Goal: Find contact information: Find contact information

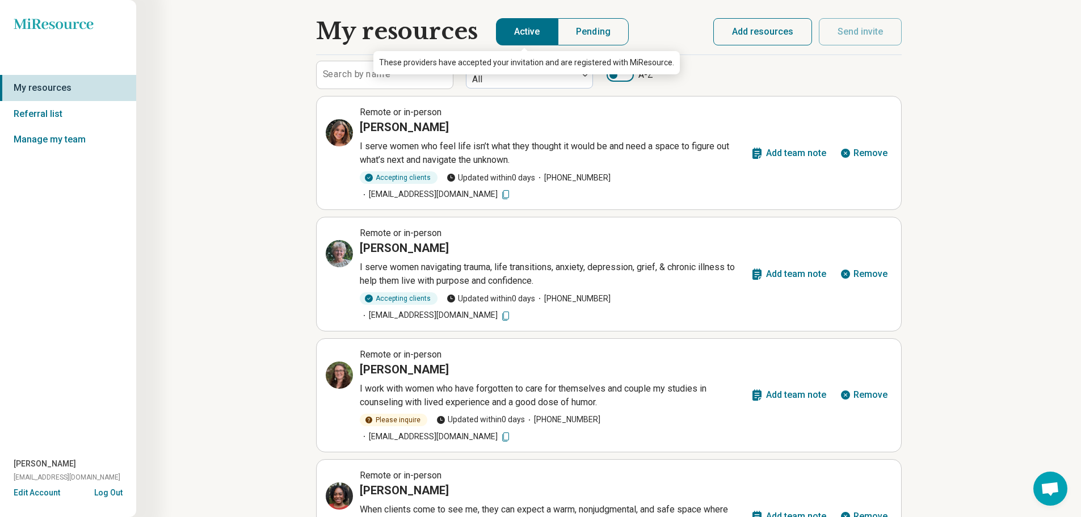
click at [728, 31] on button "Add resources" at bounding box center [762, 31] width 99 height 27
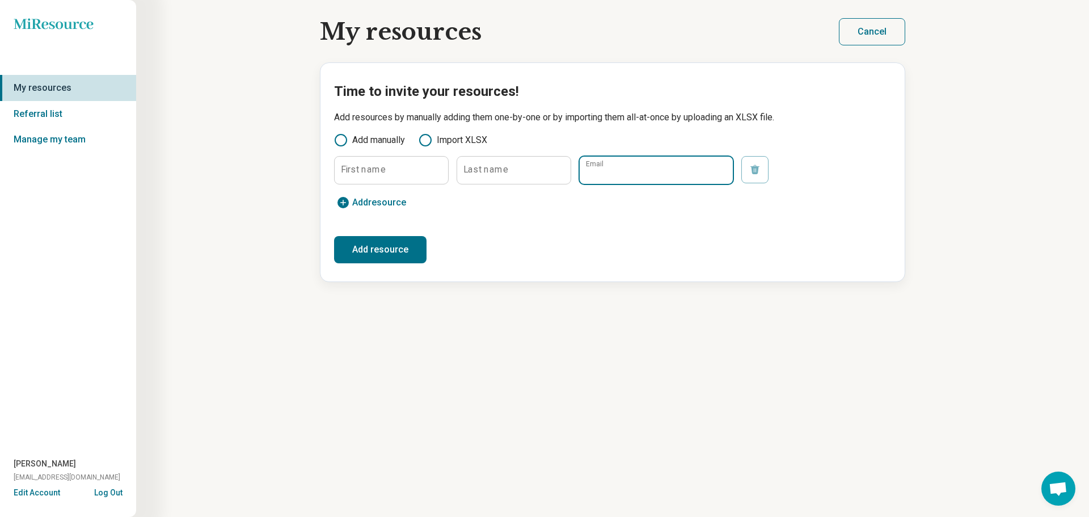
paste input "**********"
type input "**********"
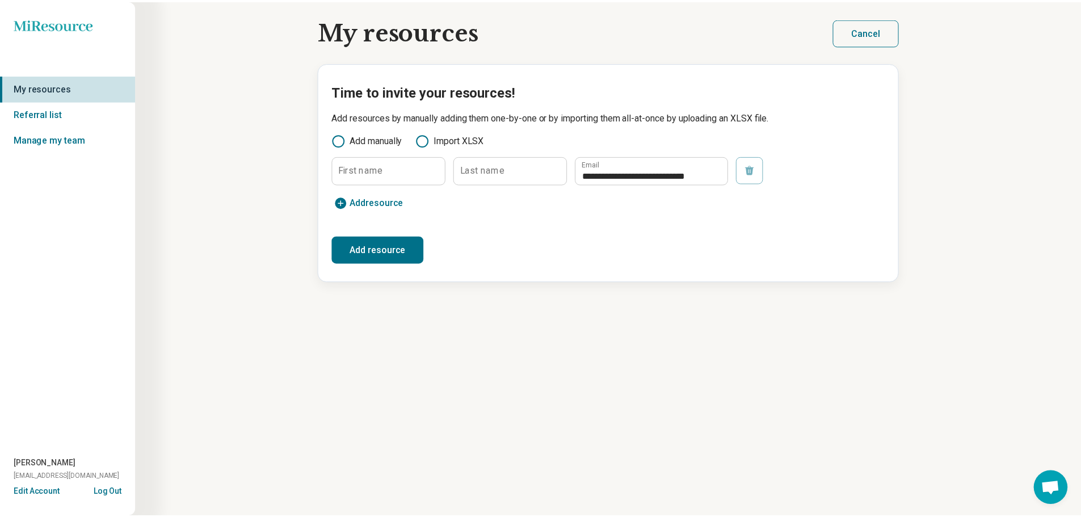
scroll to position [0, 0]
click at [367, 174] on label "First name" at bounding box center [363, 169] width 45 height 9
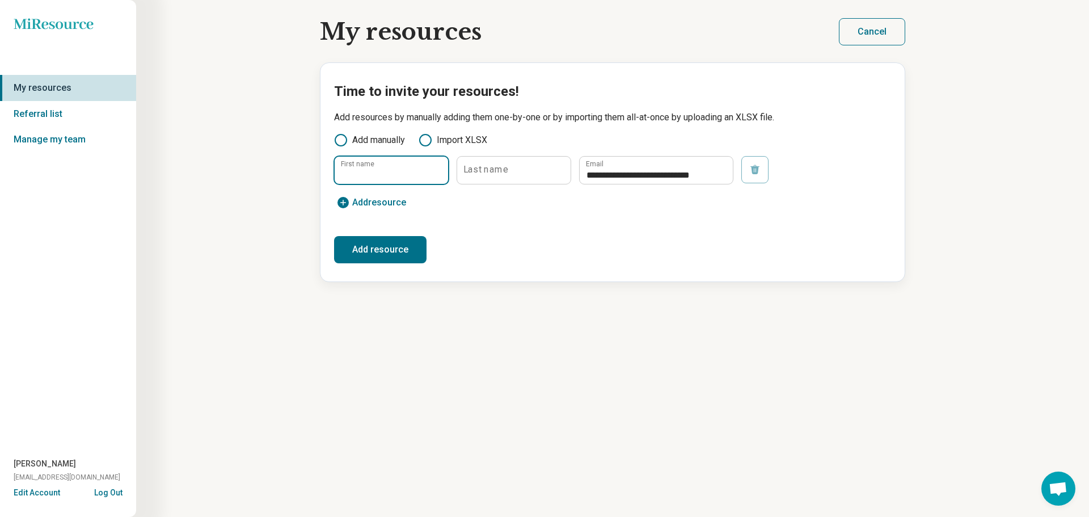
click at [367, 174] on input "First name" at bounding box center [391, 170] width 113 height 27
type input "*******"
click at [496, 170] on label "Last name" at bounding box center [486, 169] width 45 height 9
click at [496, 170] on input "Last name" at bounding box center [513, 170] width 113 height 27
type input "******"
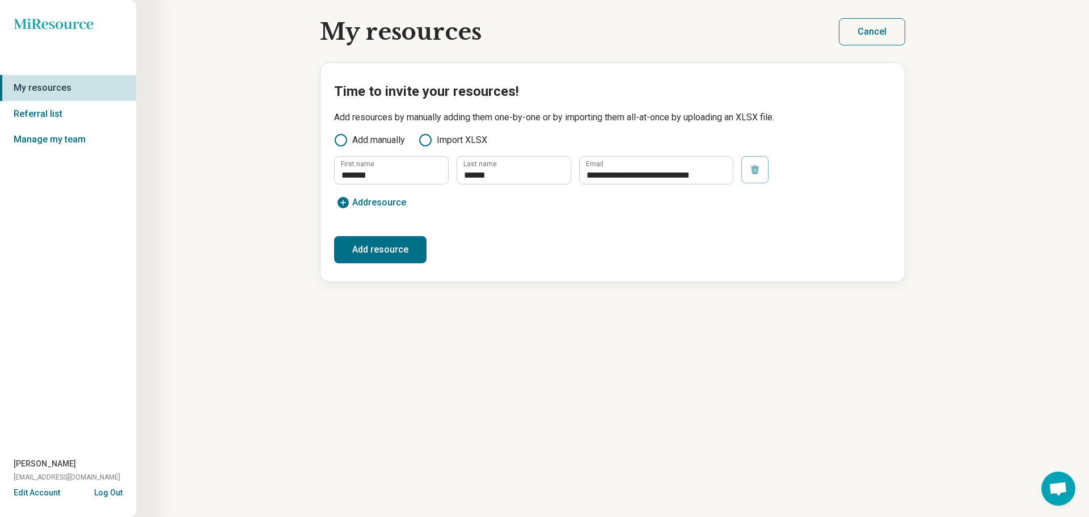
click at [383, 247] on button "Add resource" at bounding box center [380, 249] width 92 height 27
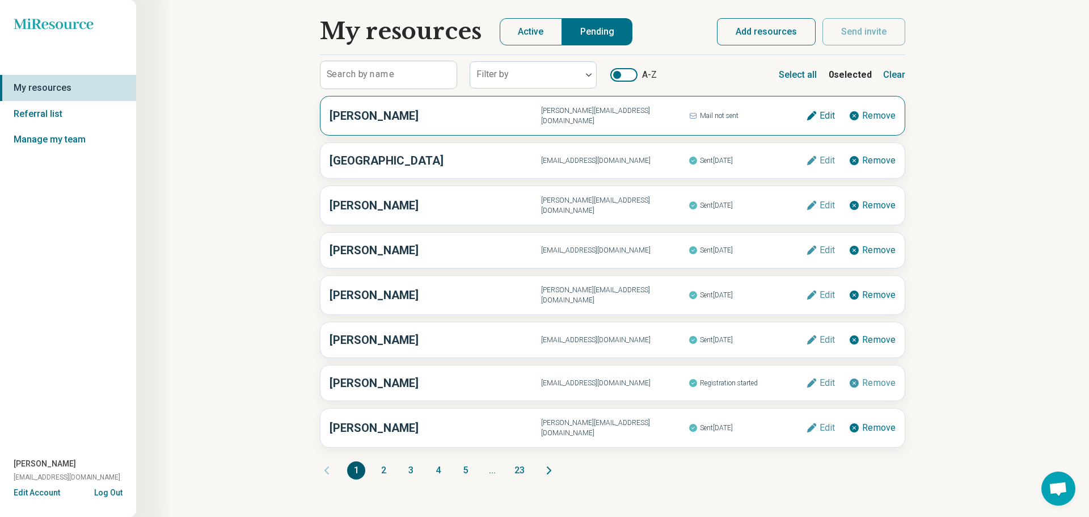
click at [440, 119] on h3 "Shannon Mulloy" at bounding box center [436, 115] width 212 height 17
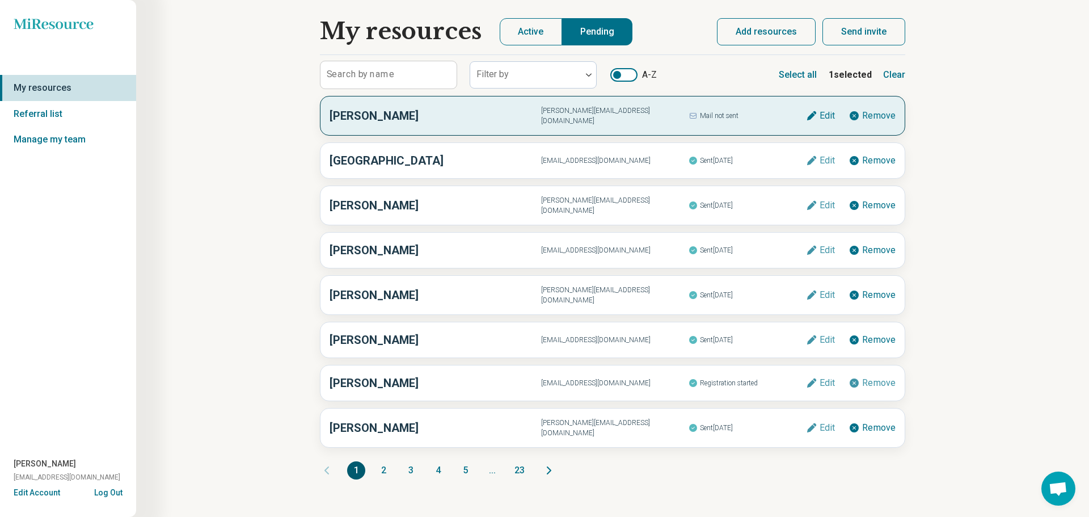
click at [877, 32] on button "Send invite" at bounding box center [864, 31] width 83 height 27
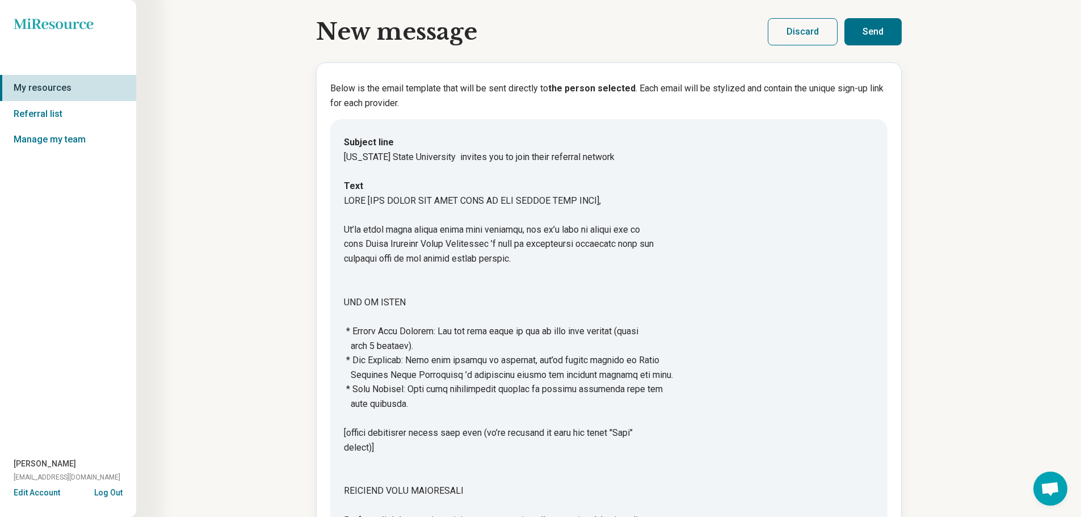
click at [877, 31] on button "Send" at bounding box center [872, 31] width 57 height 27
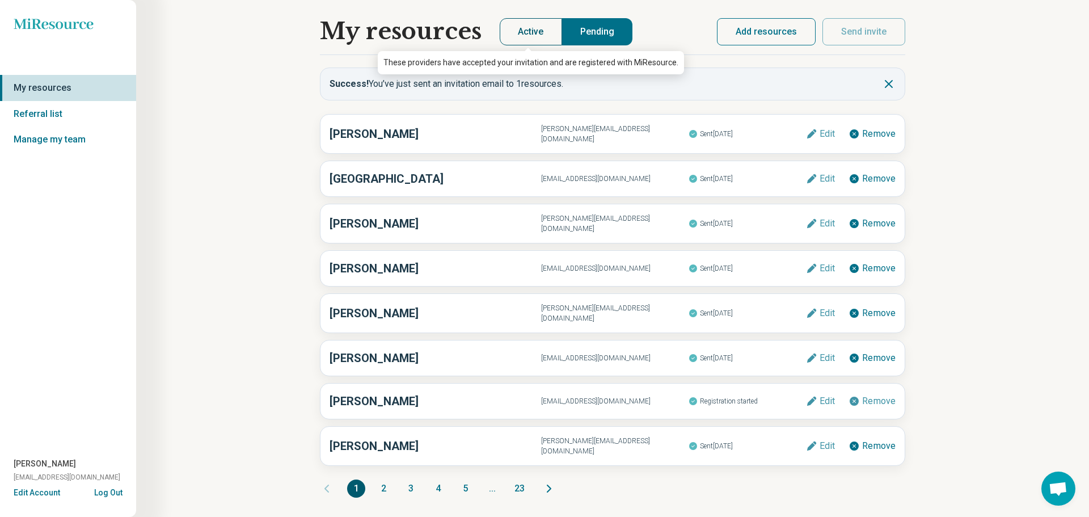
click at [540, 30] on button "Active" at bounding box center [531, 31] width 62 height 27
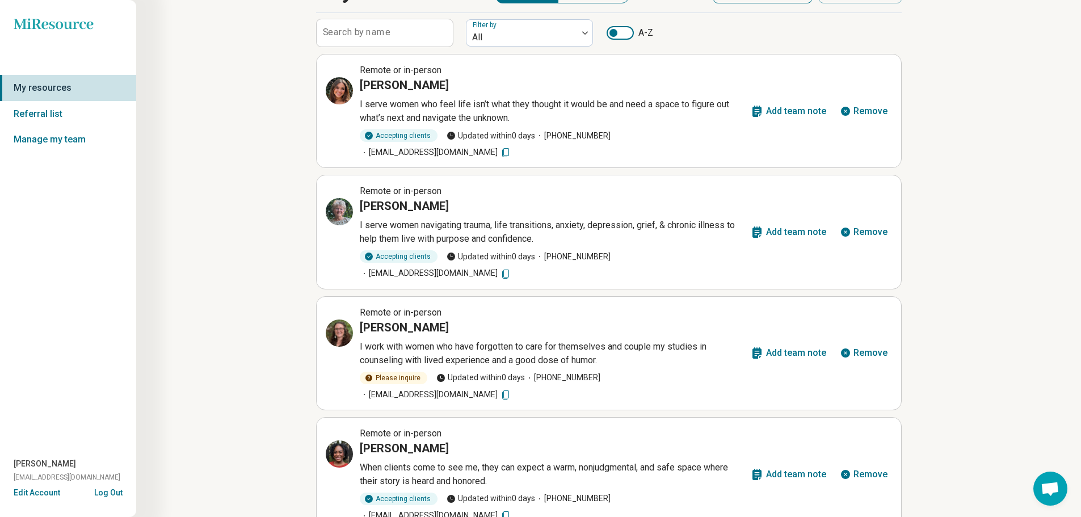
scroll to position [41, 0]
click at [334, 90] on icon at bounding box center [339, 92] width 10 height 10
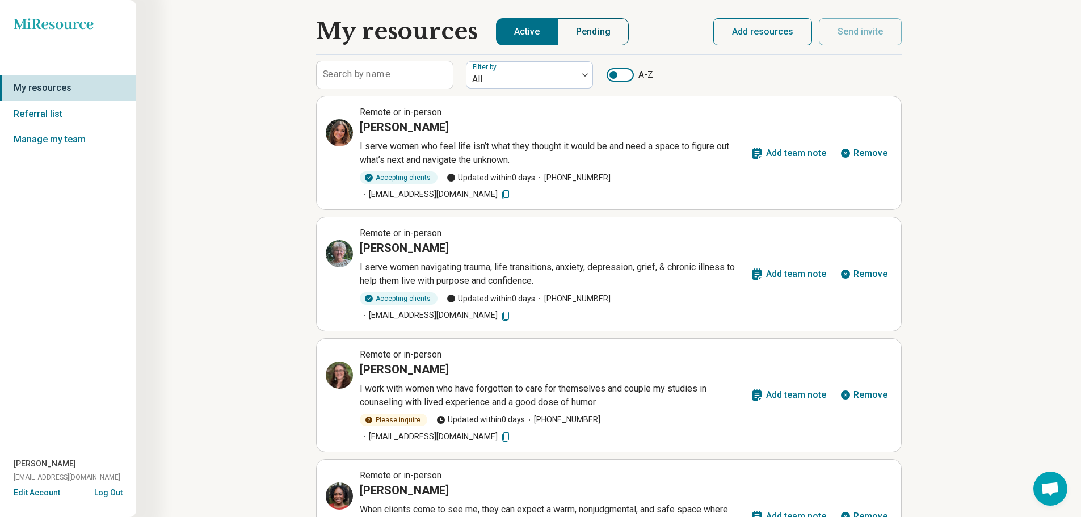
click at [602, 30] on button "Pending" at bounding box center [593, 31] width 71 height 27
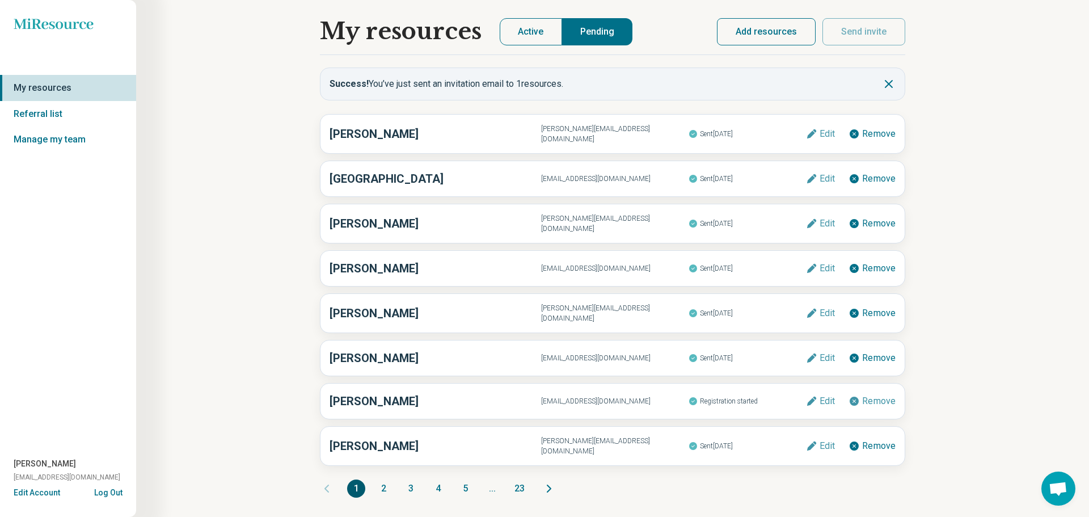
click at [90, 87] on link "My resources" at bounding box center [68, 88] width 136 height 26
click at [536, 27] on button "Active" at bounding box center [531, 31] width 62 height 27
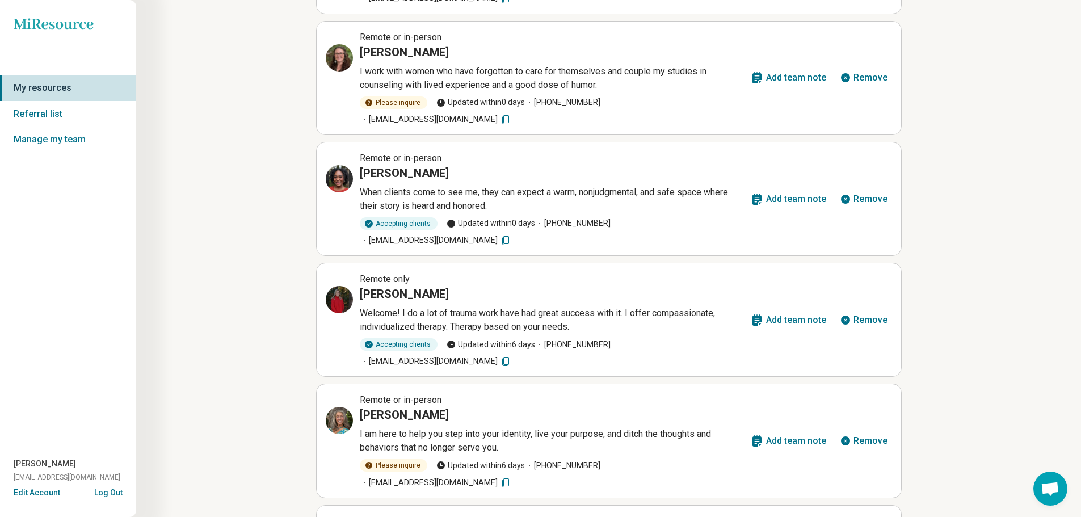
scroll to position [318, 0]
click at [331, 285] on div at bounding box center [339, 298] width 27 height 27
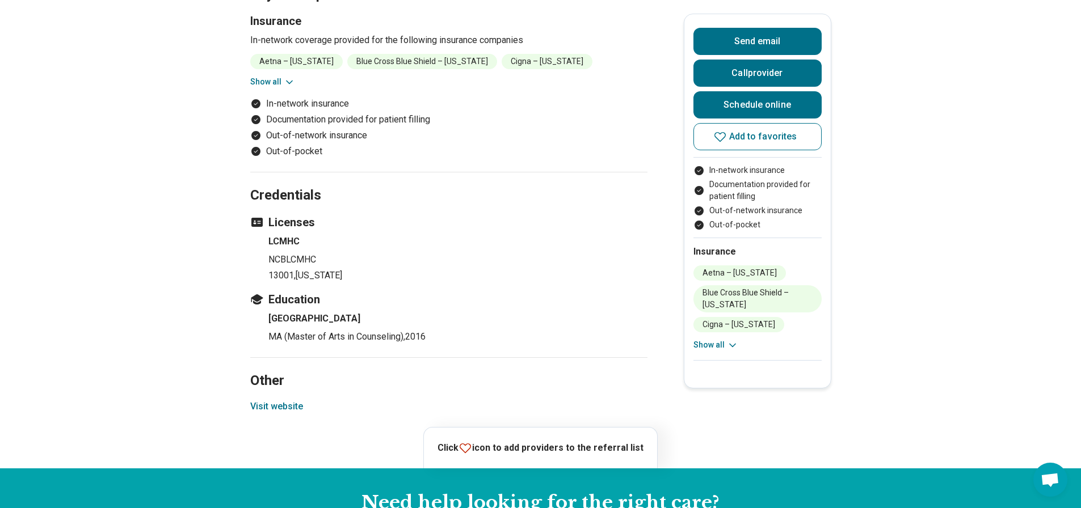
scroll to position [807, 0]
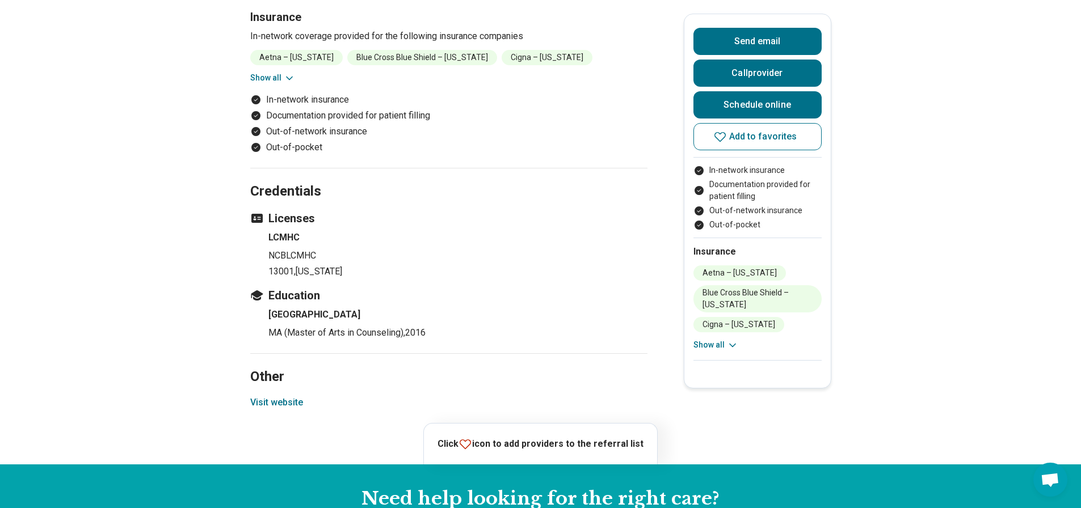
click at [279, 403] on button "Visit website" at bounding box center [276, 403] width 53 height 14
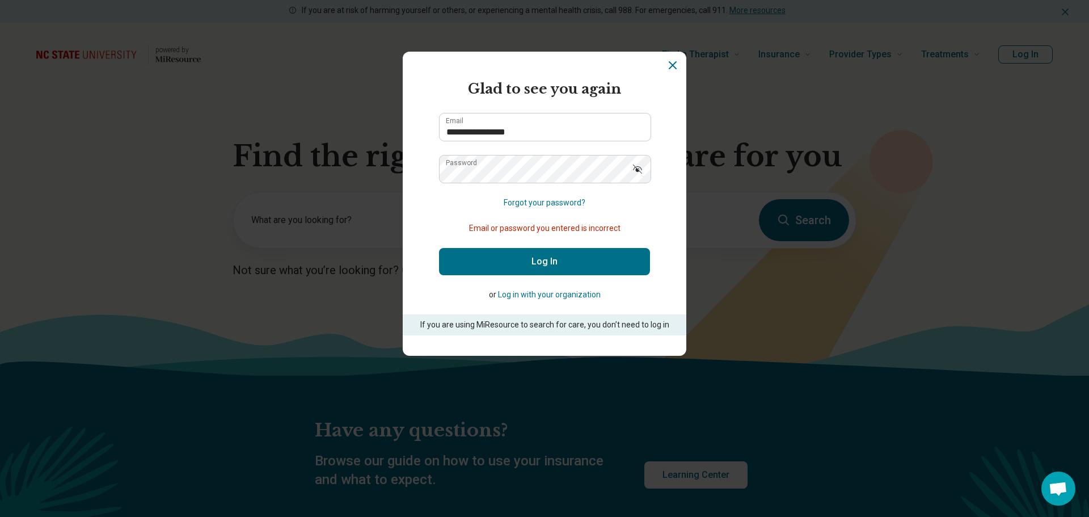
click at [533, 265] on button "Log In" at bounding box center [544, 261] width 211 height 27
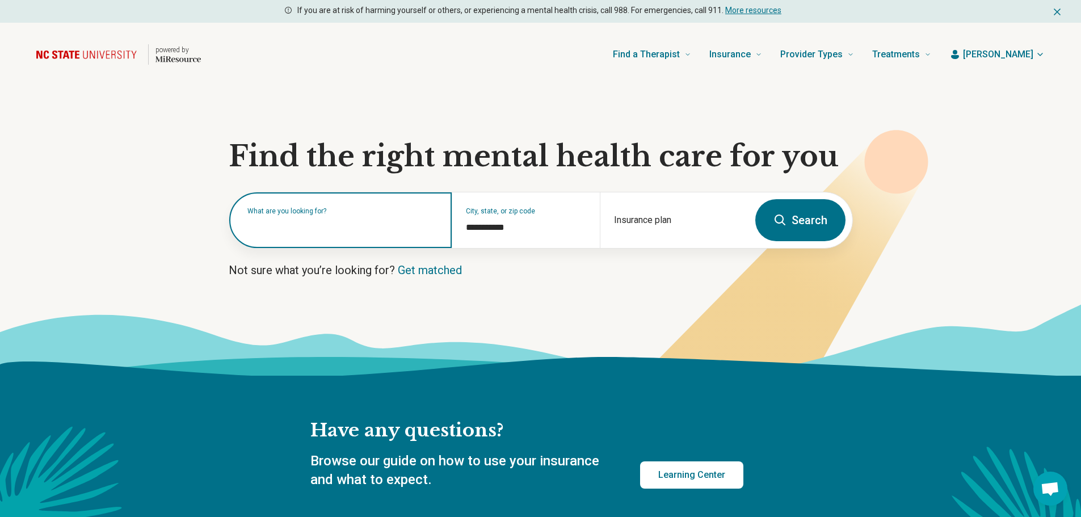
click at [389, 232] on input "text" at bounding box center [342, 226] width 191 height 14
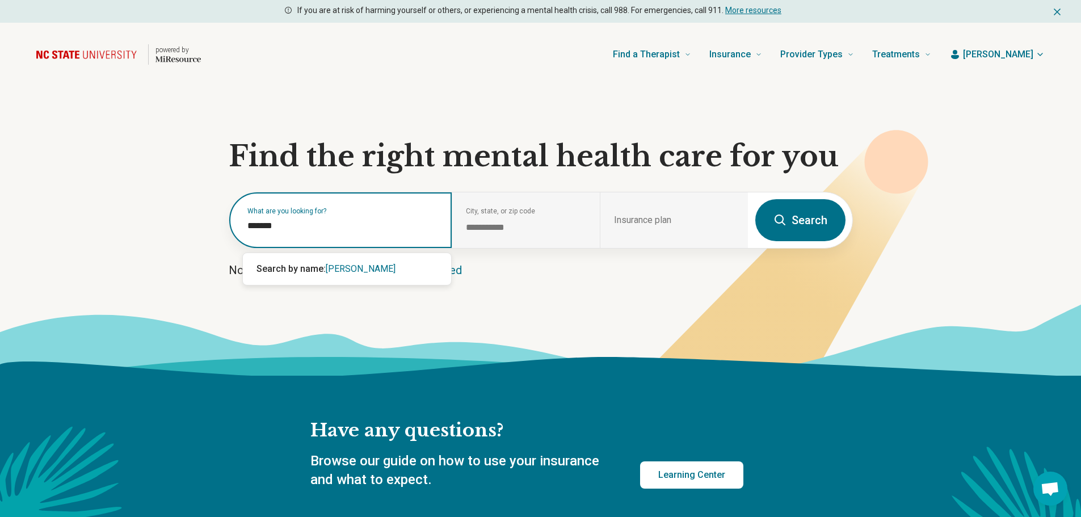
type input "*******"
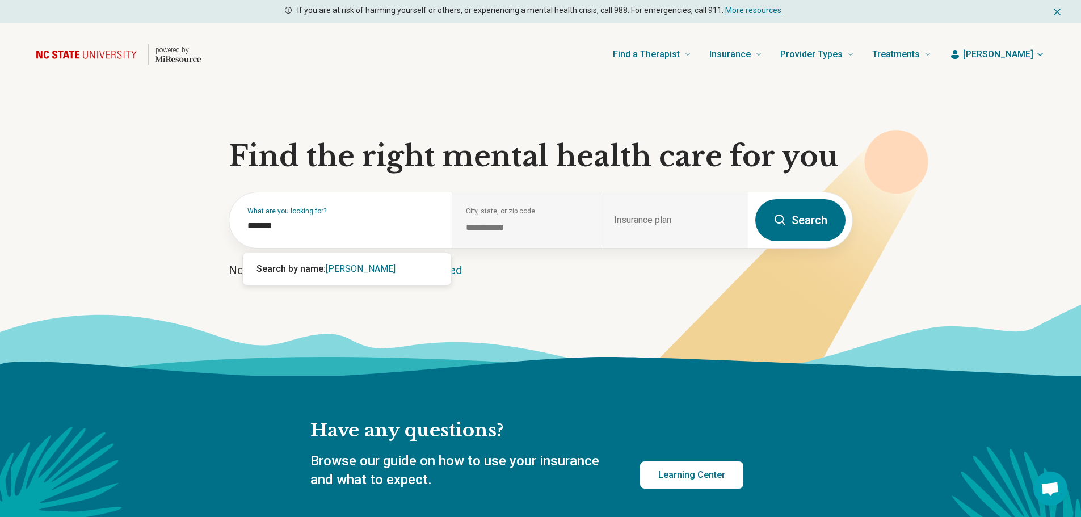
click at [772, 223] on button "Search" at bounding box center [800, 220] width 90 height 42
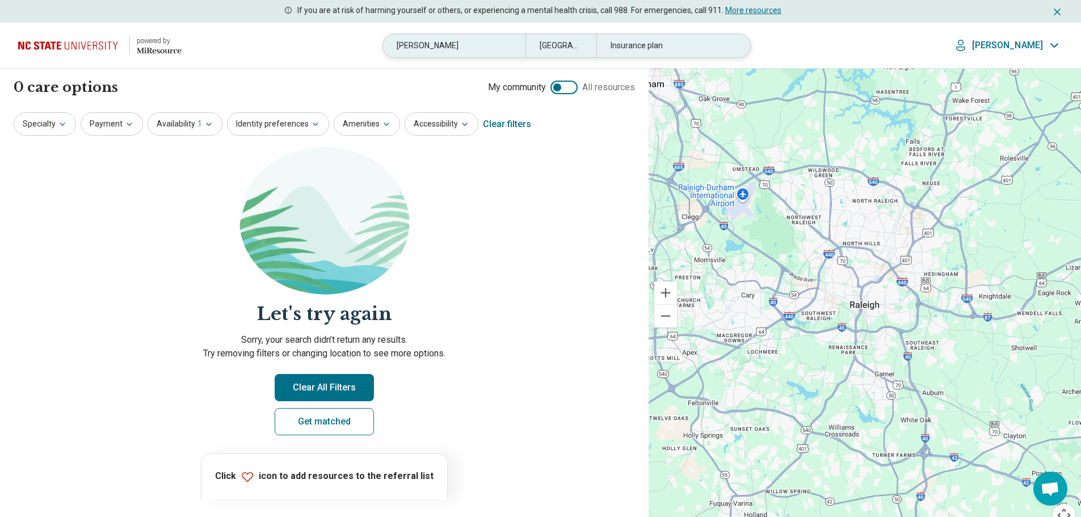
click at [444, 44] on div "[PERSON_NAME]" at bounding box center [454, 45] width 142 height 23
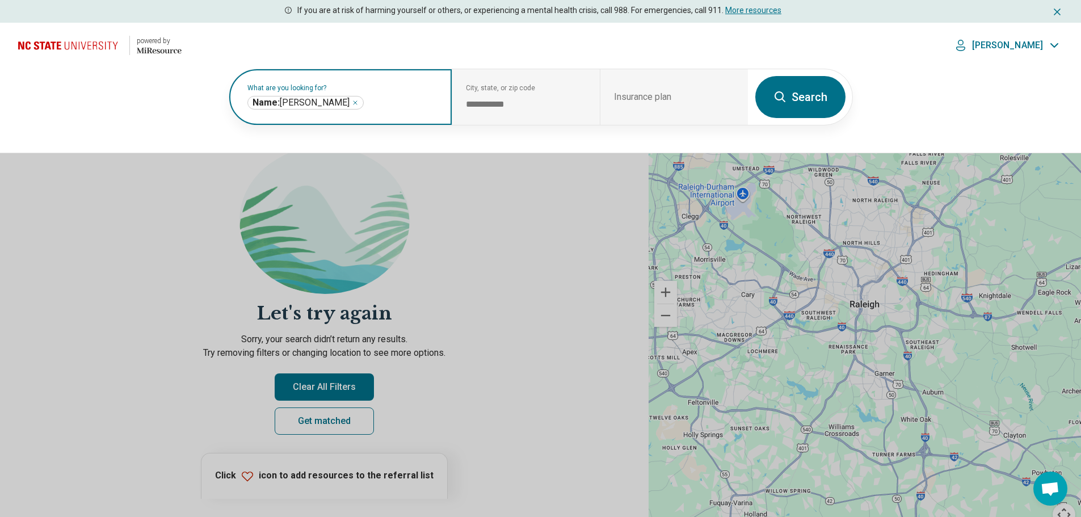
click at [308, 103] on span "Name: [PERSON_NAME]" at bounding box center [300, 102] width 97 height 11
type input "*******"
click at [768, 96] on button "Search" at bounding box center [800, 97] width 90 height 42
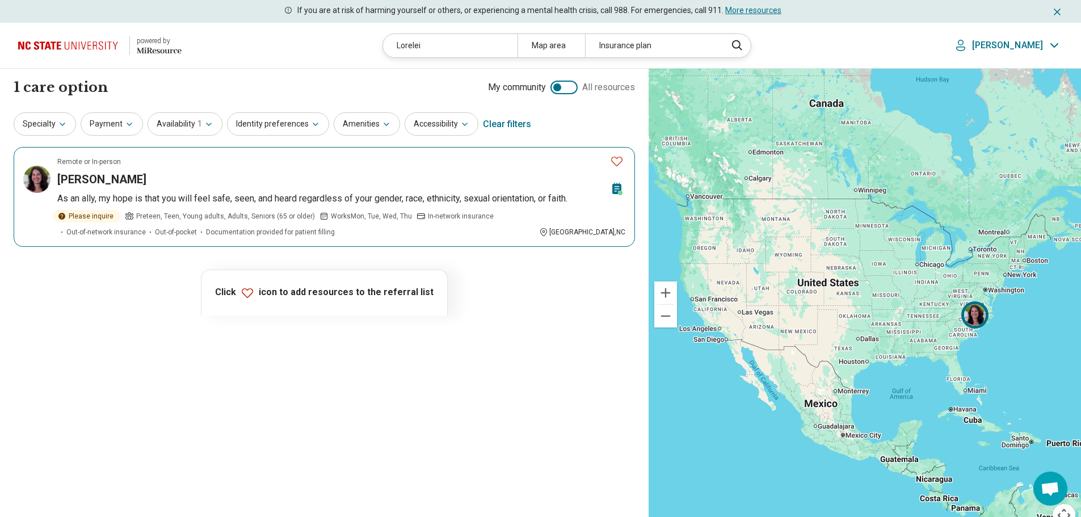
click at [101, 180] on h3 "[PERSON_NAME]" at bounding box center [101, 179] width 89 height 16
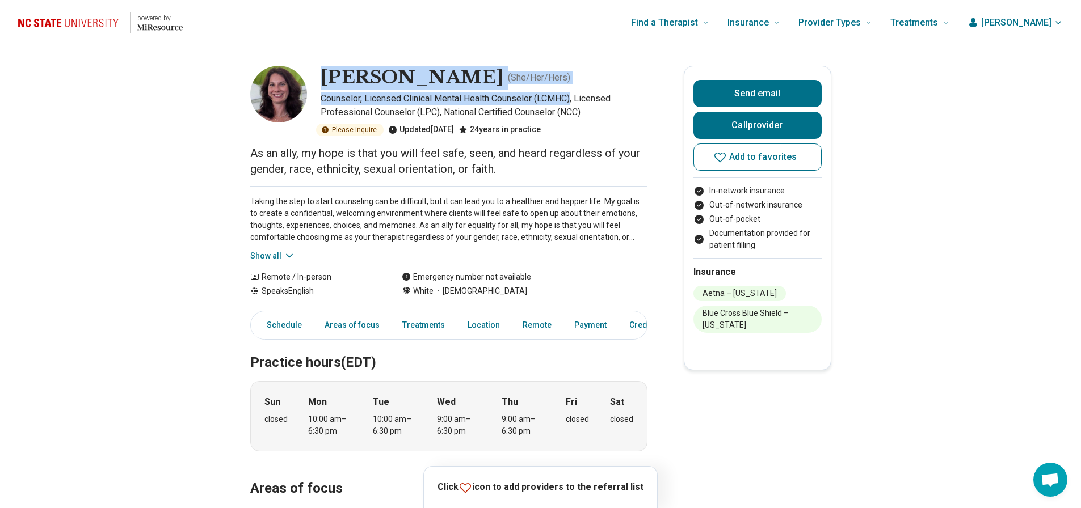
drag, startPoint x: 577, startPoint y: 97, endPoint x: 339, endPoint y: 75, distance: 238.8
click at [325, 69] on div "[PERSON_NAME] ( She/Her/Hers ) Counselor, Licensed Clinical Mental Health Couns…" at bounding box center [448, 101] width 397 height 70
copy div "[PERSON_NAME] ( She/Her/Hers ) Counselor, Licensed Clinical Mental Health Couns…"
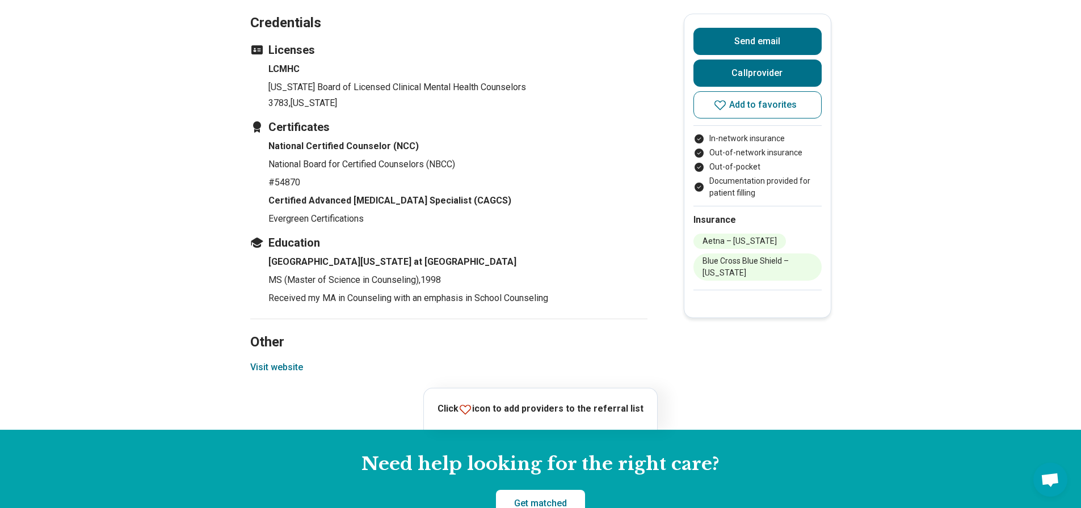
scroll to position [1453, 0]
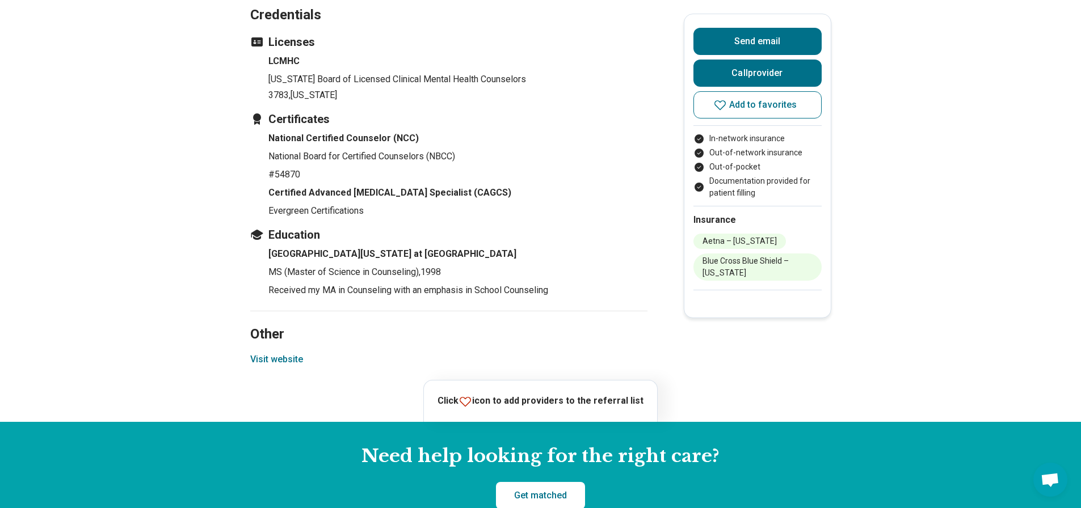
click at [289, 367] on button "Visit website" at bounding box center [276, 360] width 53 height 14
click at [752, 37] on button "Send email" at bounding box center [757, 41] width 128 height 27
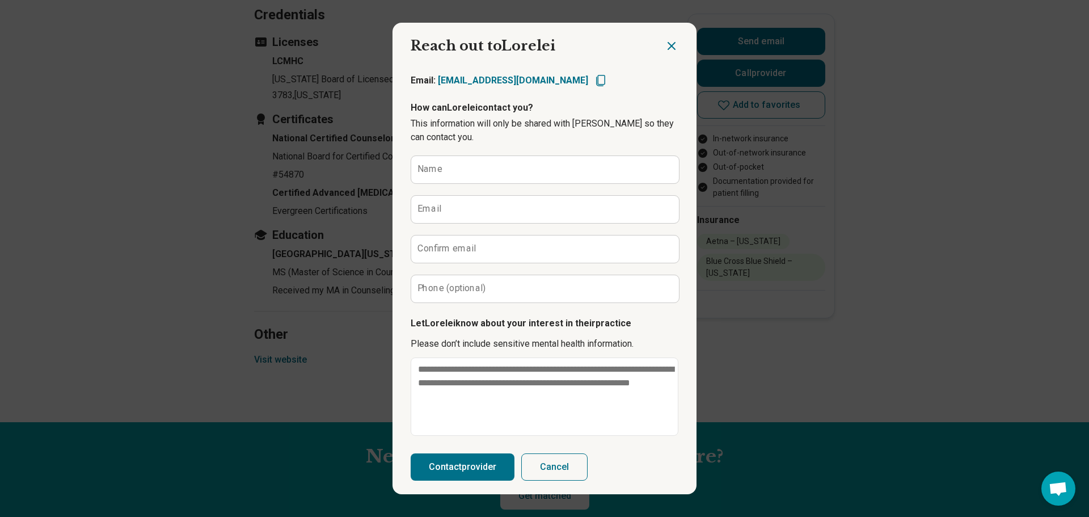
click at [594, 79] on icon "Copy email" at bounding box center [601, 81] width 14 height 14
type textarea "*"
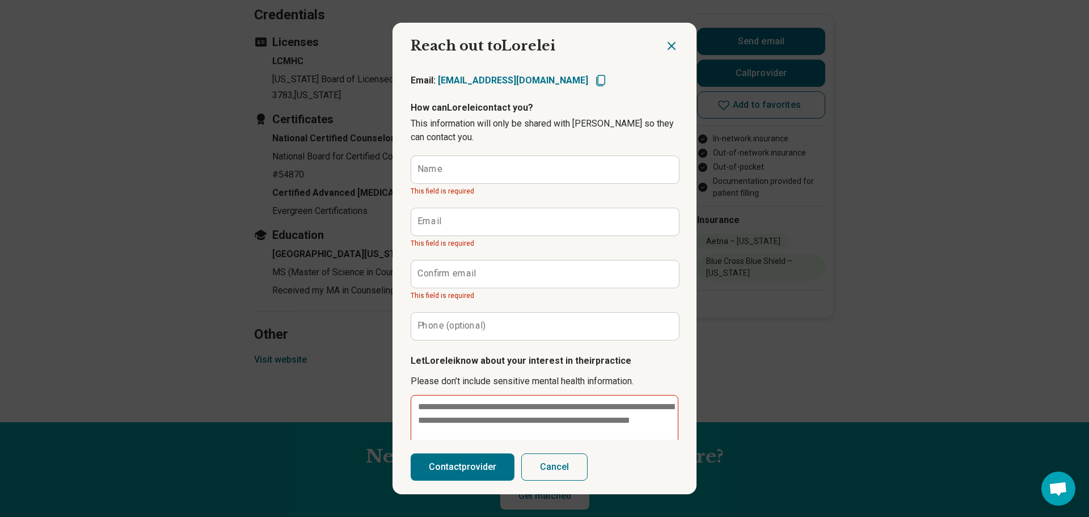
click at [665, 39] on icon "Close dialog" at bounding box center [672, 46] width 14 height 14
